Goal: Task Accomplishment & Management: Manage account settings

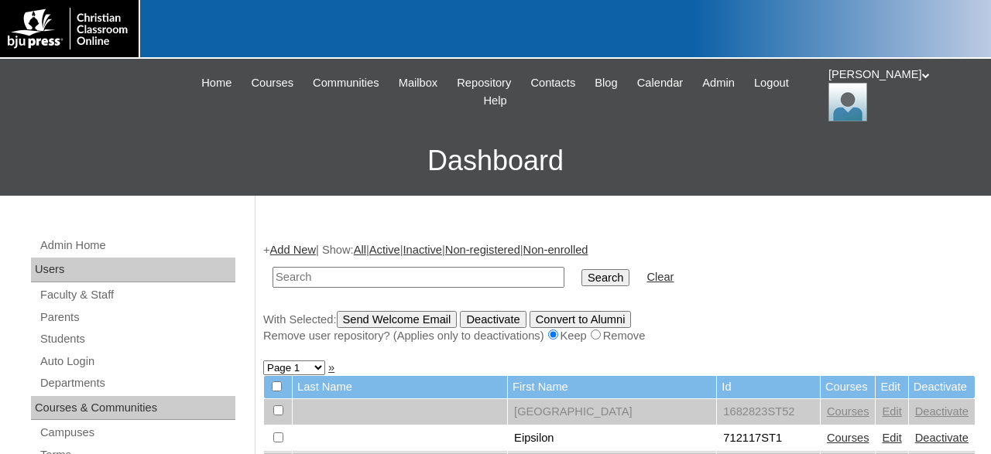
click at [415, 276] on input "text" at bounding box center [418, 277] width 292 height 21
type input "500043860"
click at [581, 269] on input "Search" at bounding box center [605, 277] width 48 height 17
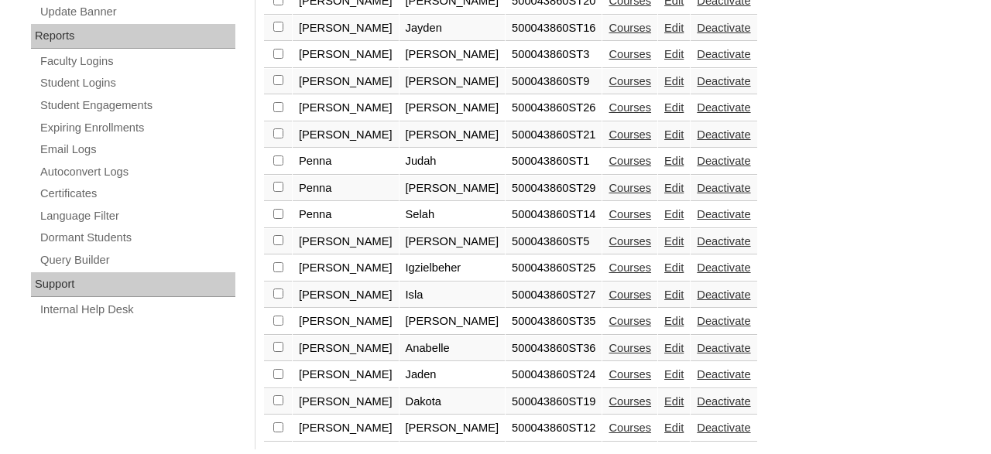
scroll to position [962, 0]
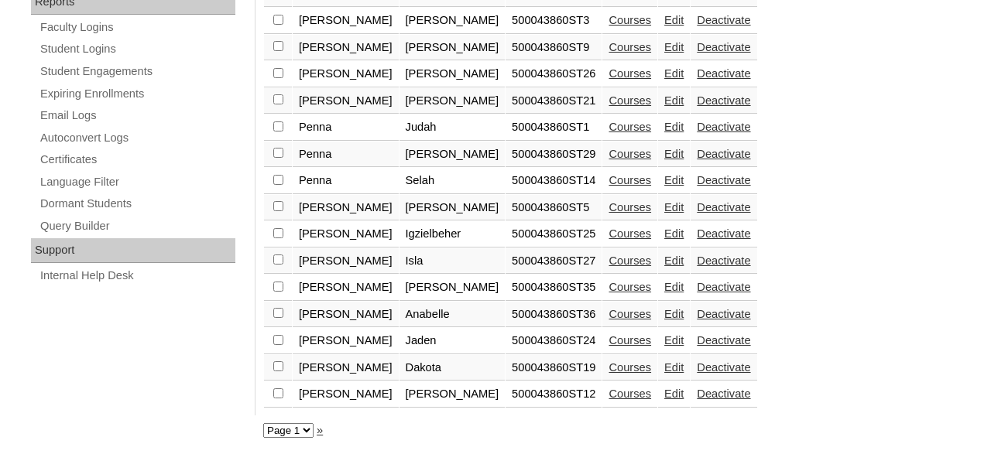
click at [608, 313] on link "Courses" at bounding box center [629, 314] width 43 height 12
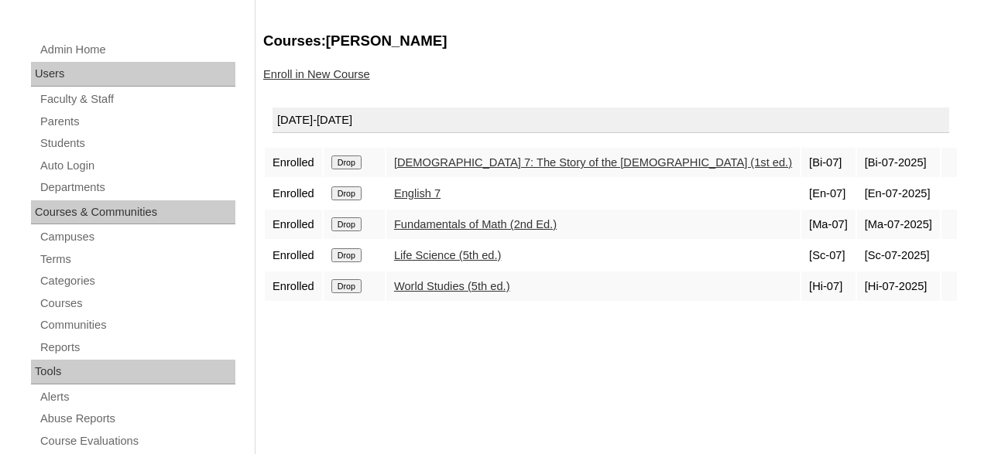
scroll to position [241, 0]
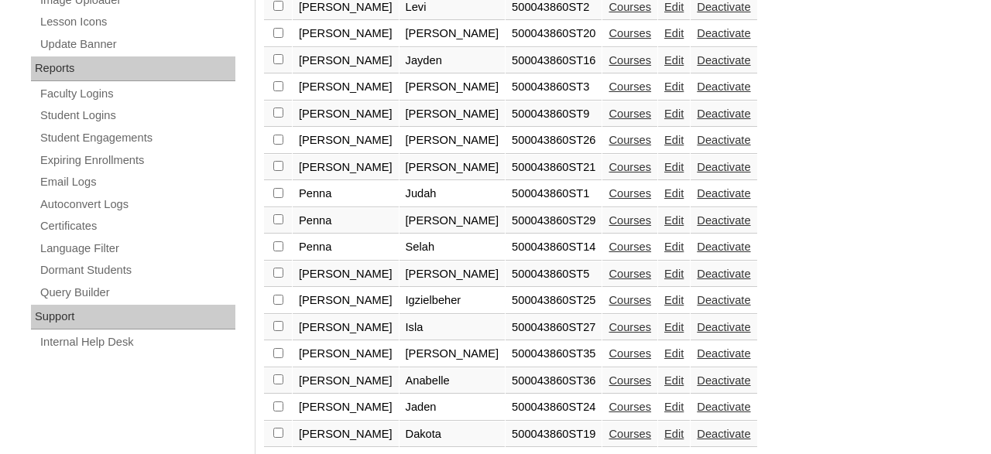
scroll to position [935, 0]
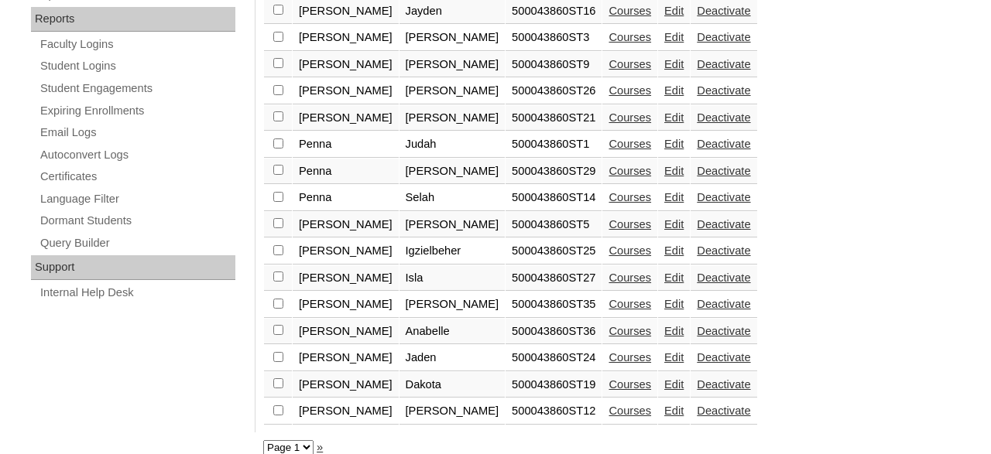
click at [608, 310] on link "Courses" at bounding box center [629, 304] width 43 height 12
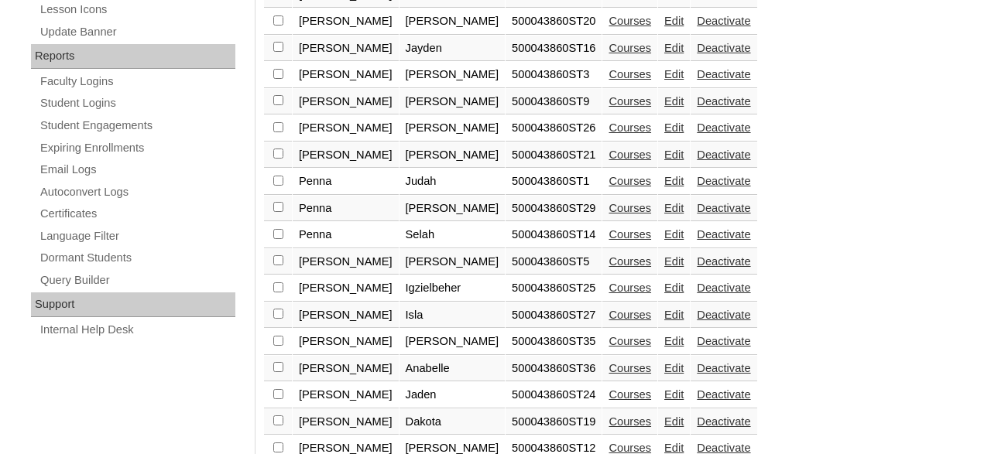
scroll to position [962, 0]
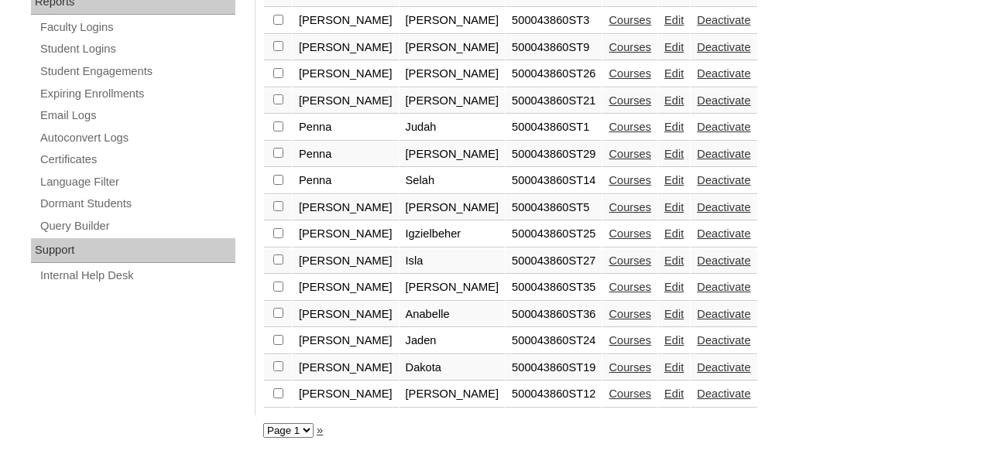
click at [664, 285] on link "Edit" at bounding box center [673, 287] width 19 height 12
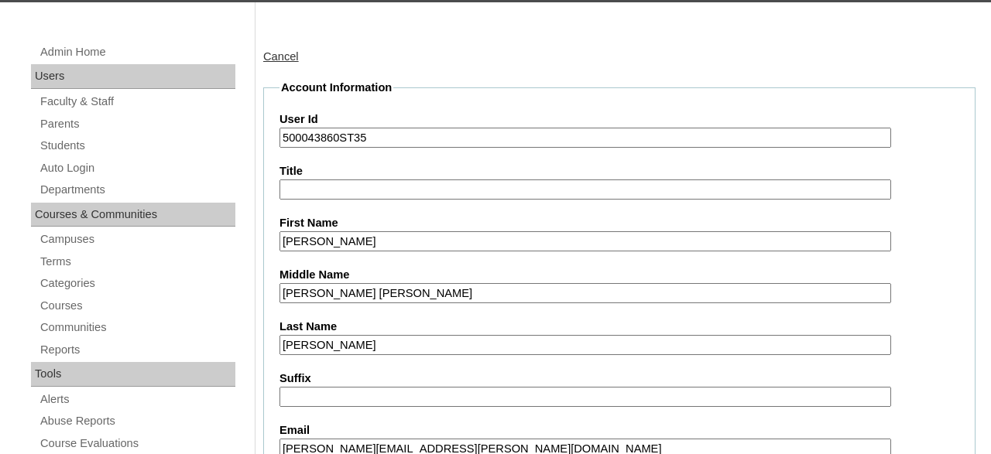
scroll to position [80, 0]
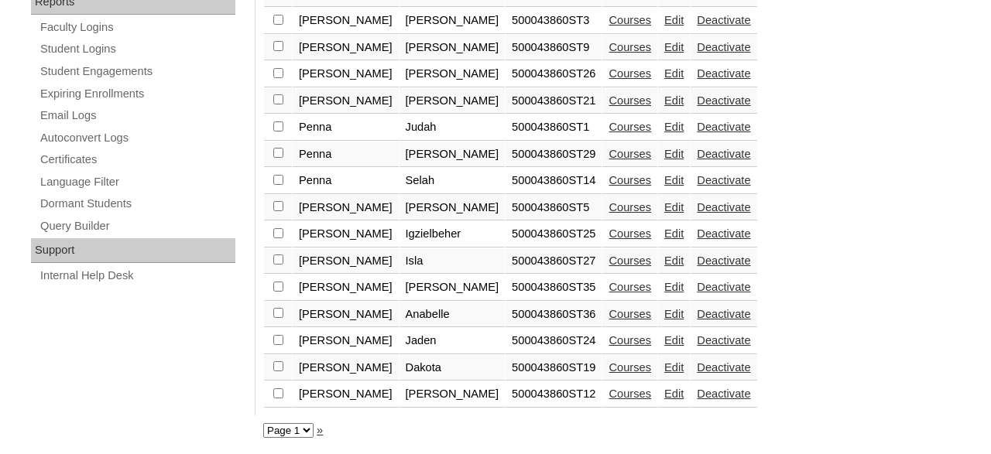
scroll to position [962, 0]
click at [608, 286] on link "Courses" at bounding box center [629, 287] width 43 height 12
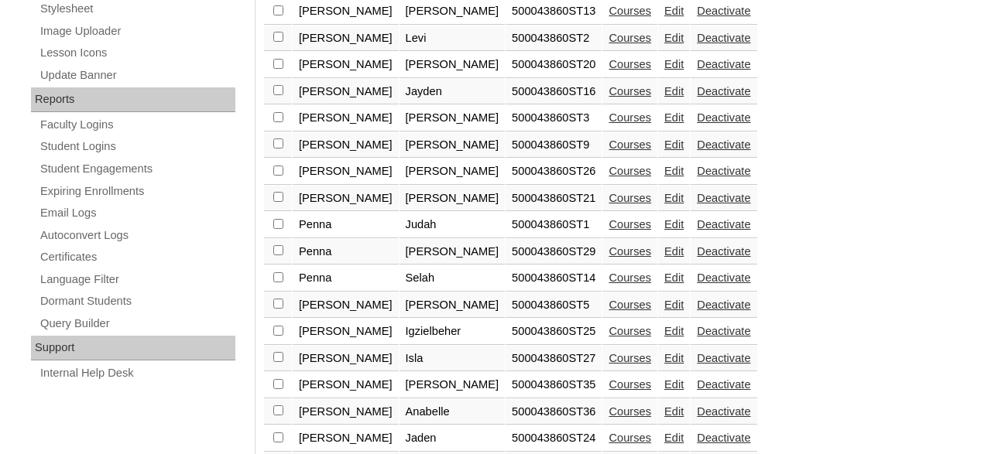
scroll to position [962, 0]
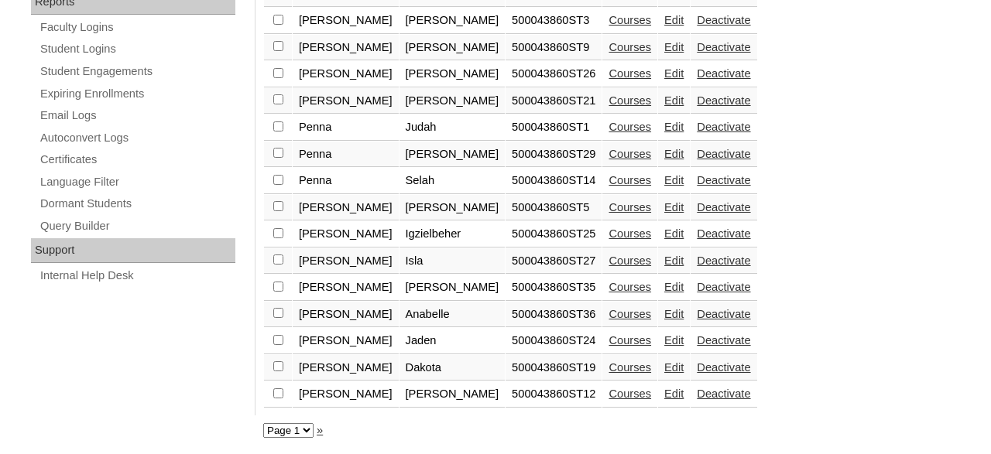
click at [664, 312] on link "Edit" at bounding box center [673, 314] width 19 height 12
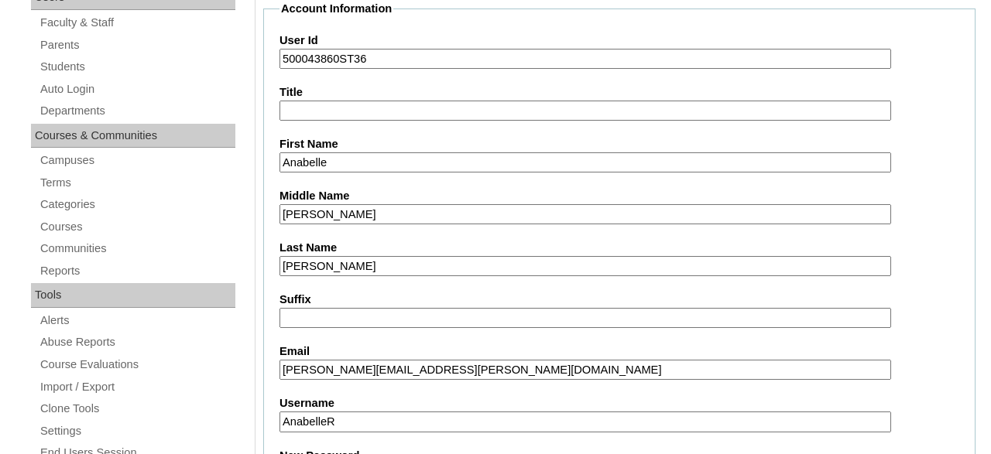
scroll to position [241, 0]
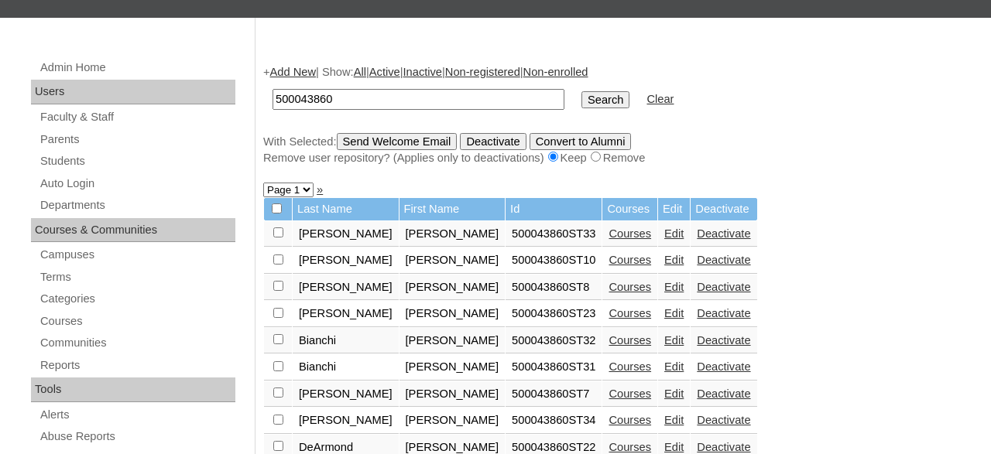
scroll to position [372, 0]
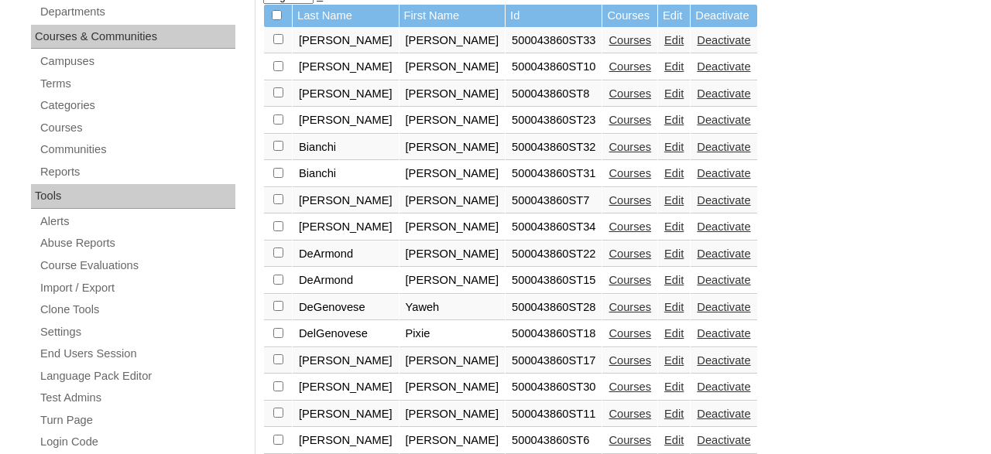
click at [664, 44] on link "Edit" at bounding box center [673, 40] width 19 height 12
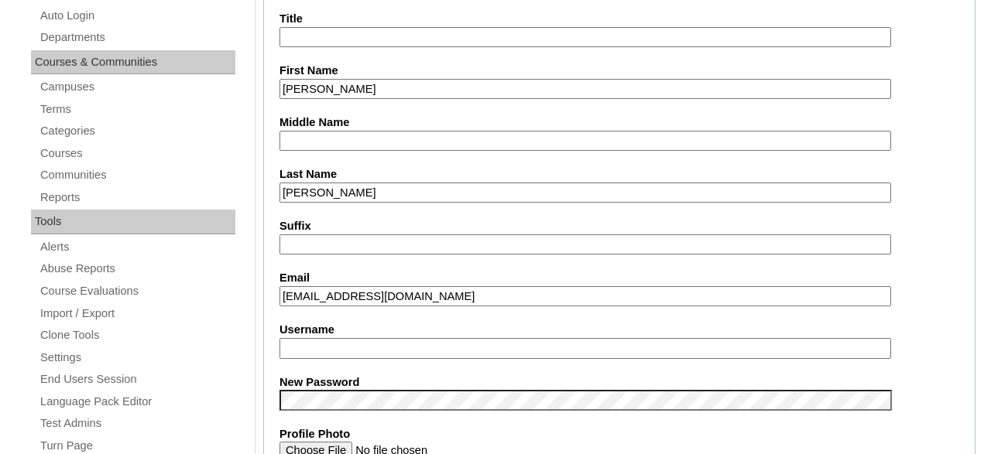
scroll to position [322, 0]
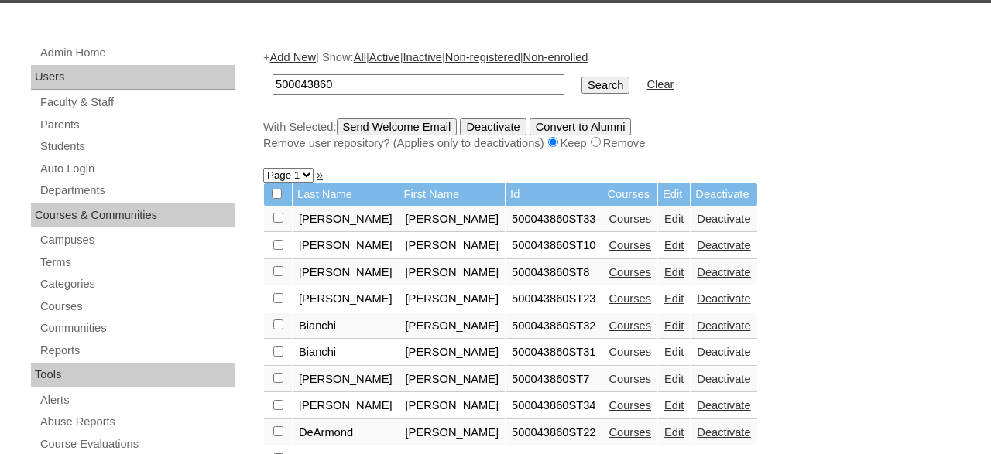
scroll to position [211, 0]
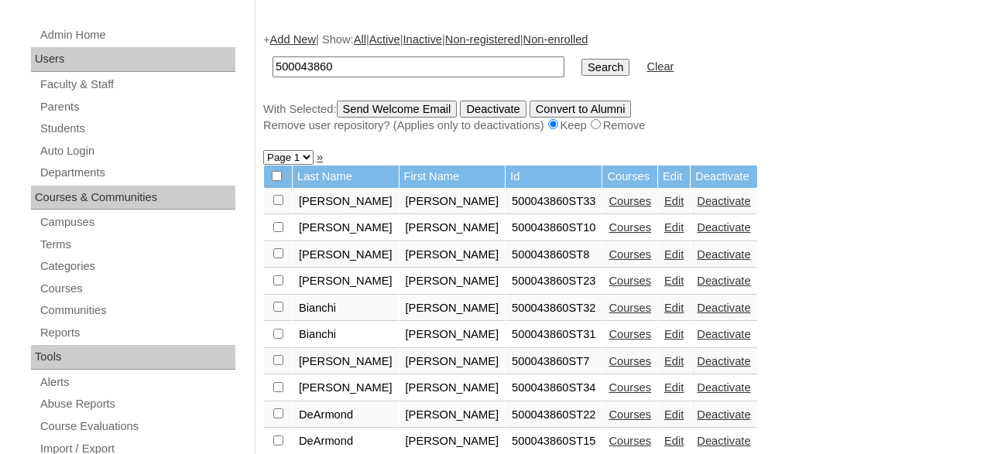
click at [608, 202] on link "Courses" at bounding box center [629, 201] width 43 height 12
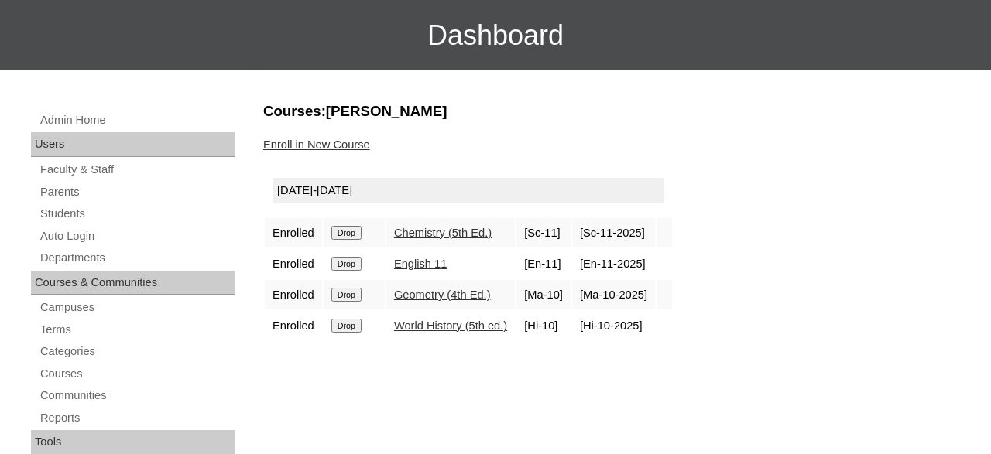
scroll to position [161, 0]
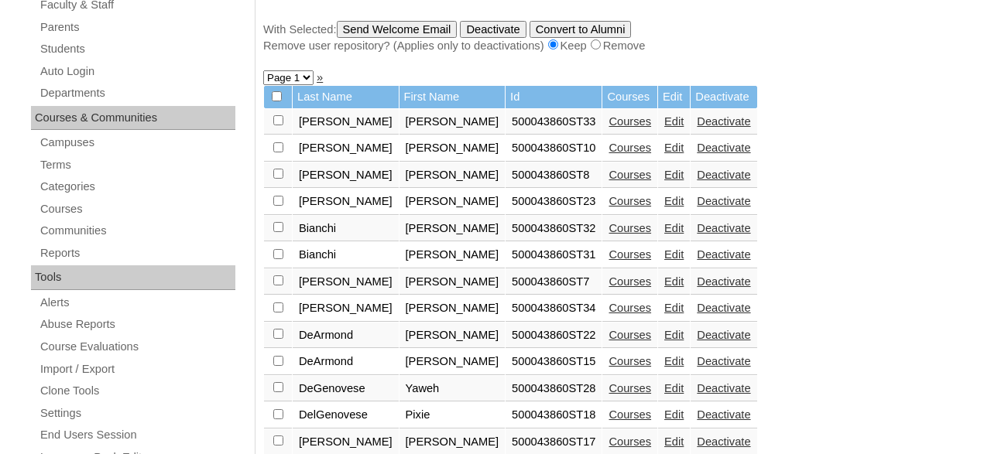
scroll to position [130, 0]
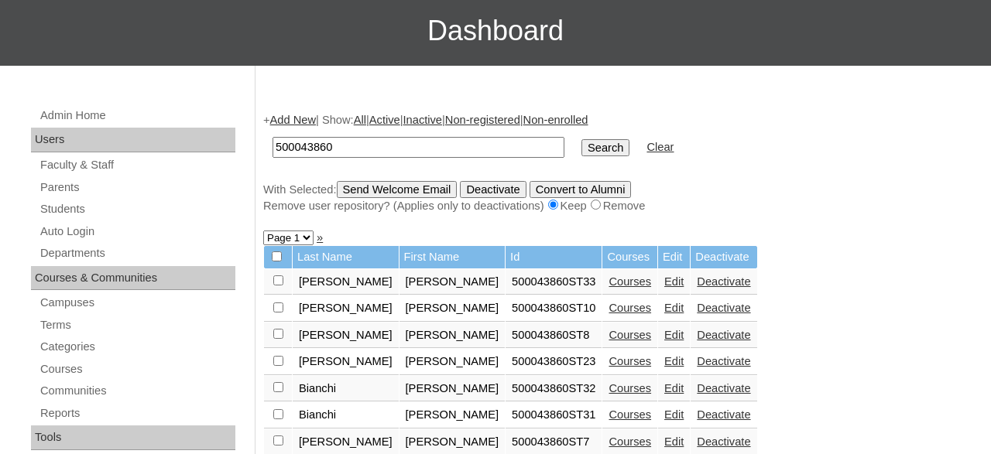
click at [664, 283] on link "Edit" at bounding box center [673, 282] width 19 height 12
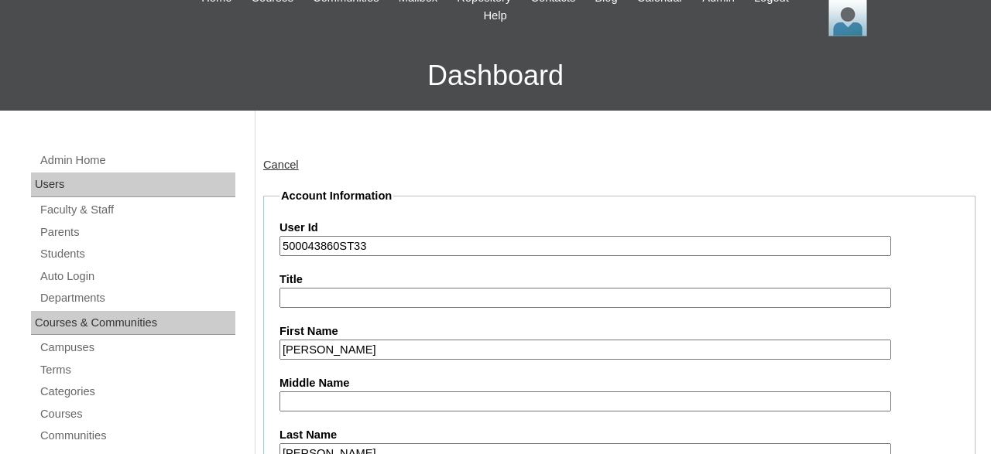
scroll to position [322, 0]
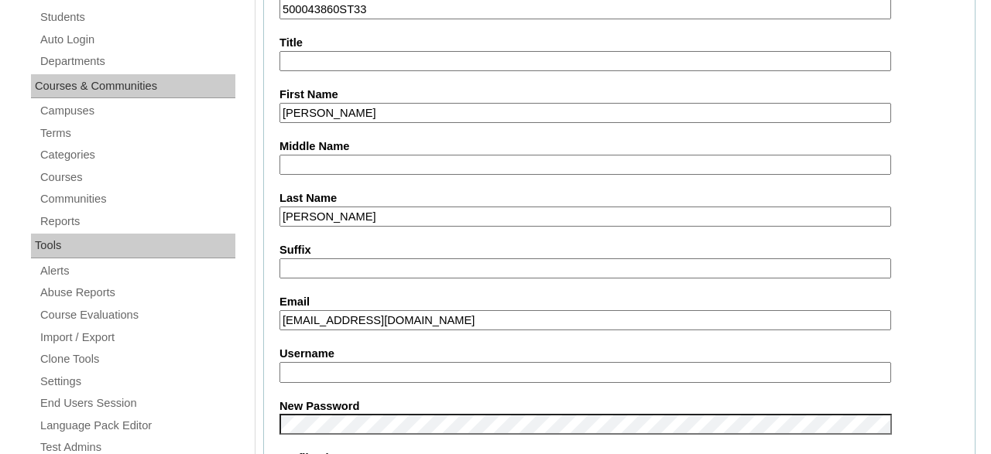
click at [473, 368] on input "Username" at bounding box center [584, 372] width 611 height 21
type input "[PERSON_NAME].[PERSON_NAME]"
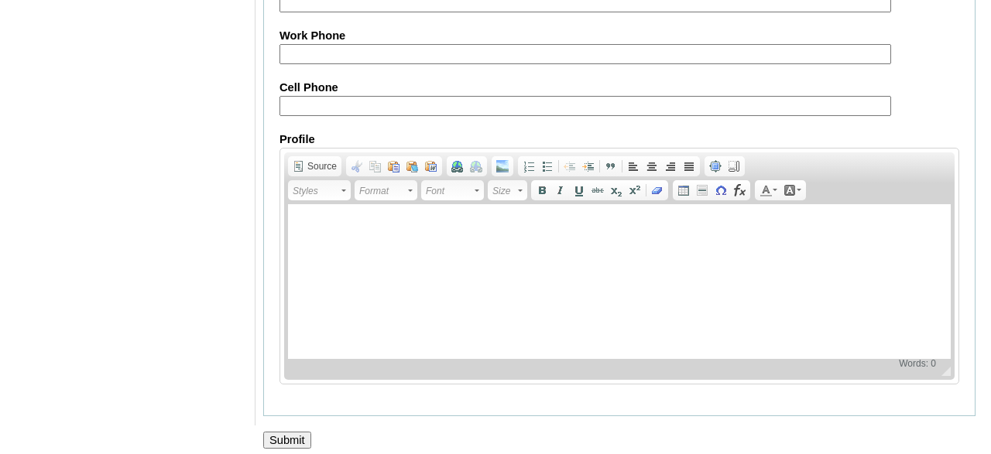
scroll to position [1944, 0]
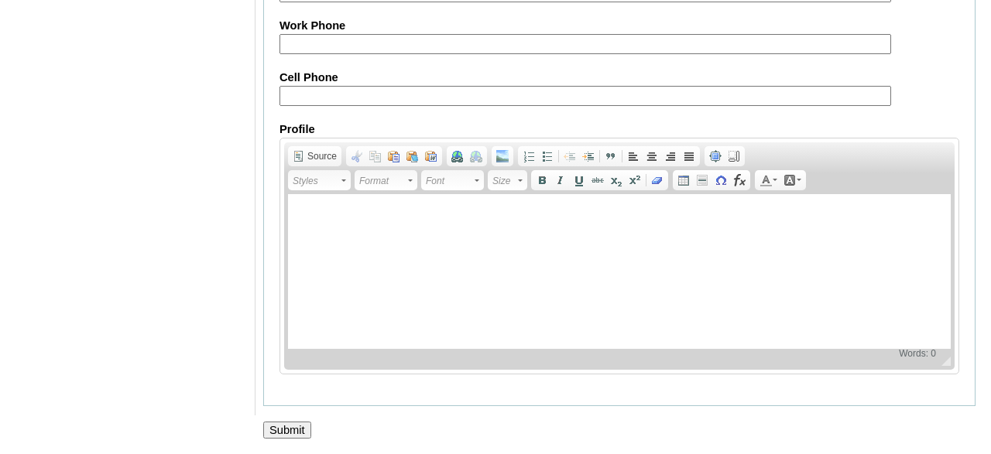
click at [292, 428] on input "Submit" at bounding box center [287, 430] width 48 height 17
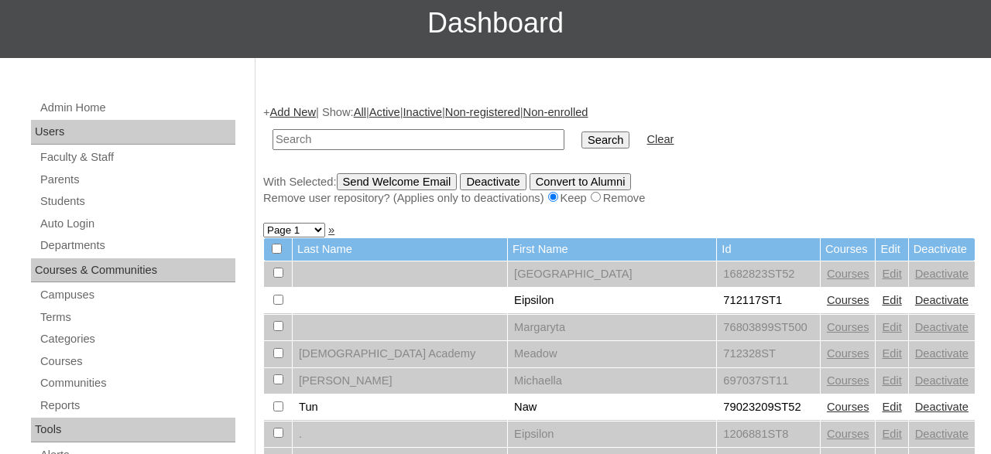
scroll to position [161, 0]
